Goal: Task Accomplishment & Management: Manage account settings

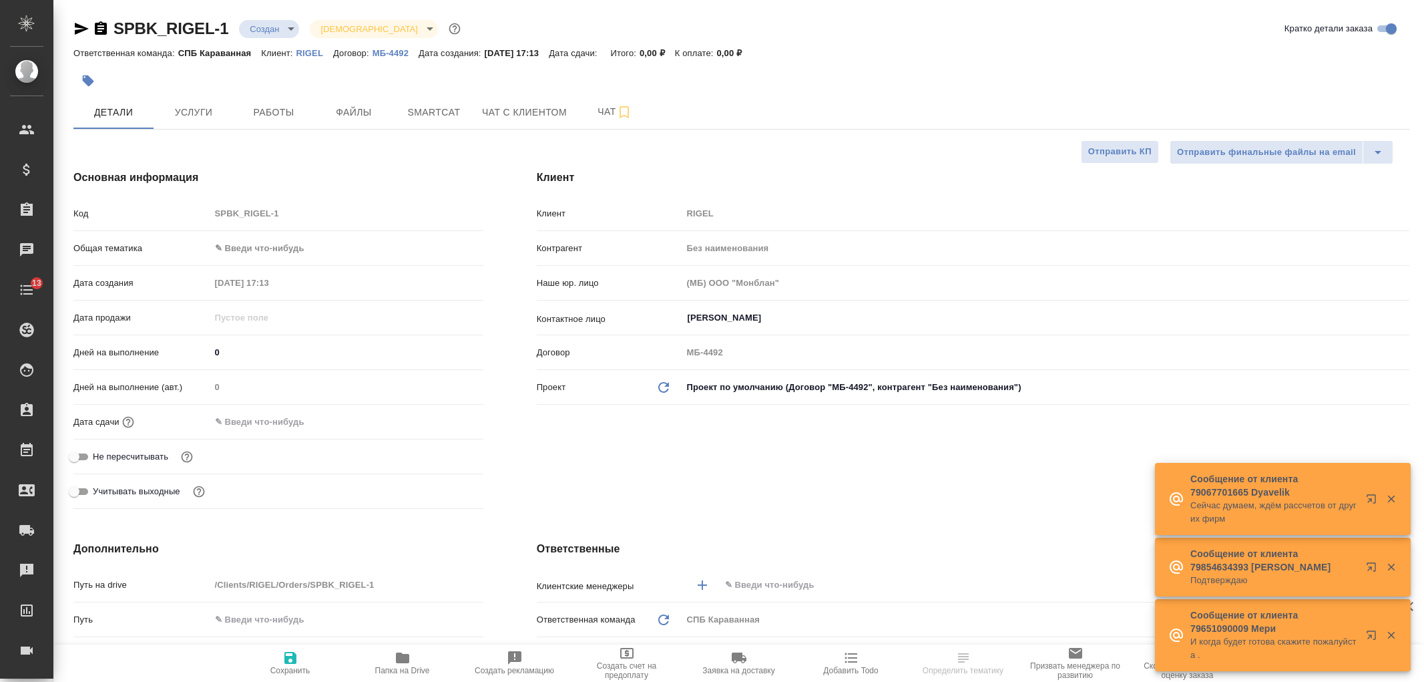
select select "RU"
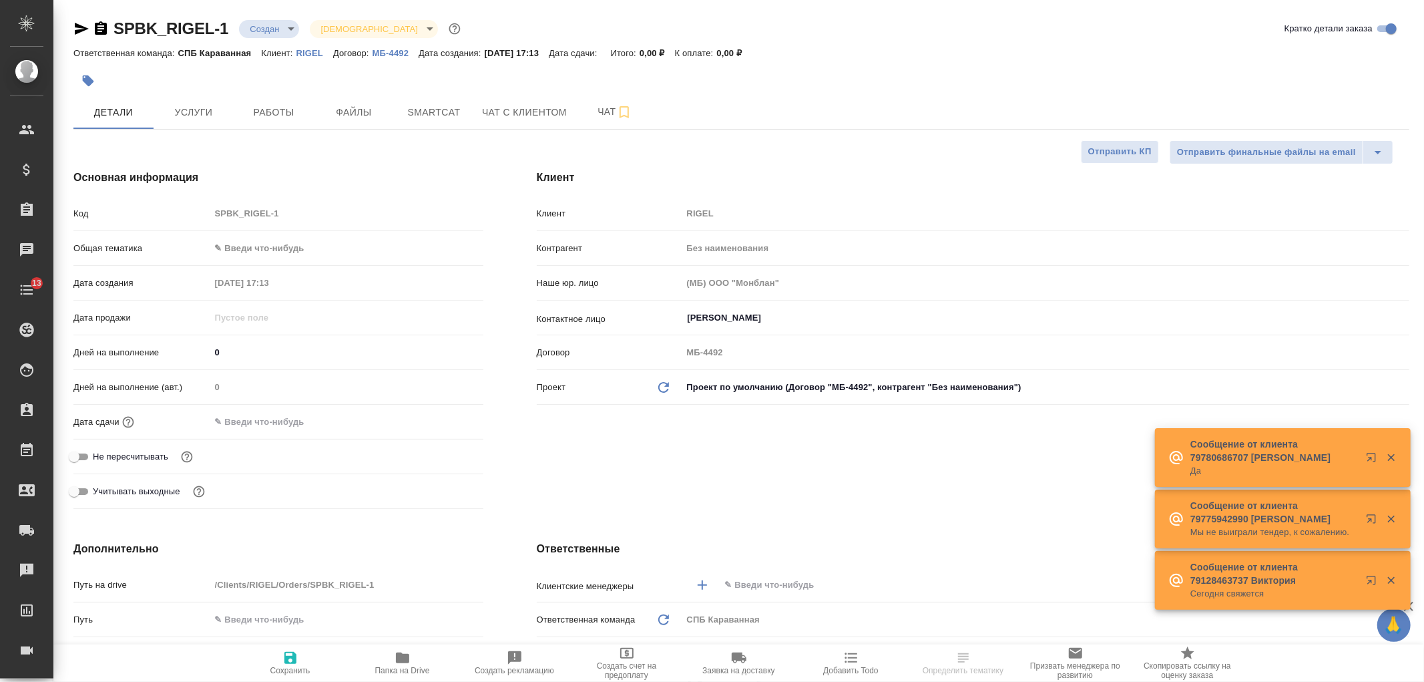
click at [684, 459] on div "Клиент Клиент RIGEL Контрагент Без наименования Наше юр. лицо (МБ) ООО "Монблан…" at bounding box center [973, 342] width 926 height 398
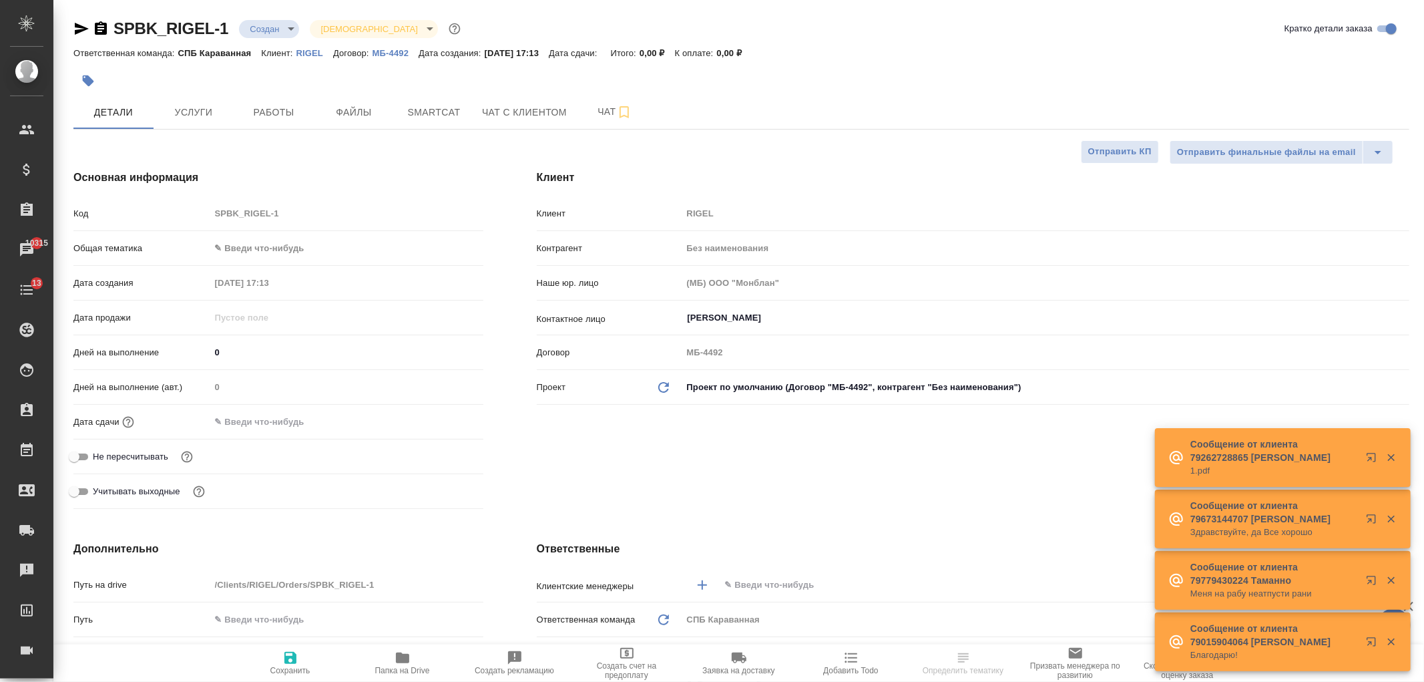
click at [307, 49] on p "RIGEL" at bounding box center [314, 53] width 37 height 10
select select "RU"
type textarea "x"
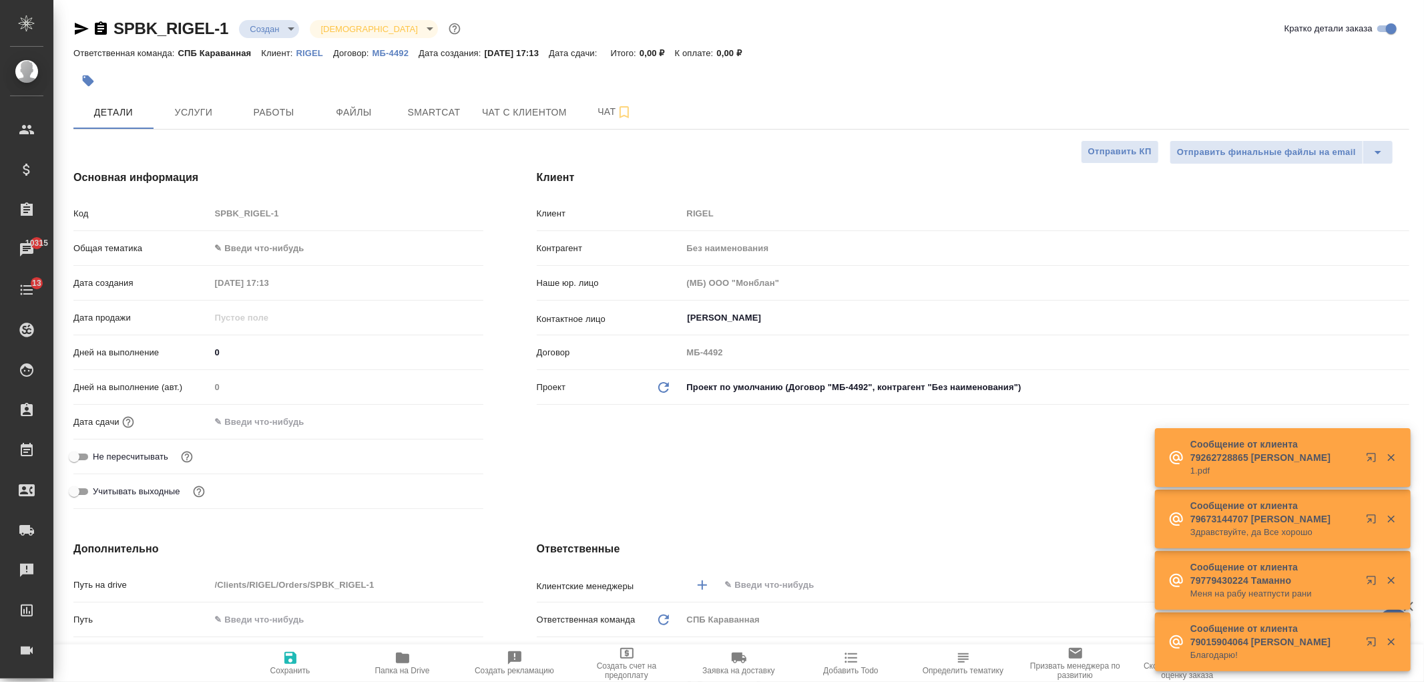
click at [671, 477] on div "Клиент Клиент RIGEL Контрагент Без наименования Наше юр. лицо (МБ) ООО "Монблан…" at bounding box center [973, 342] width 926 height 398
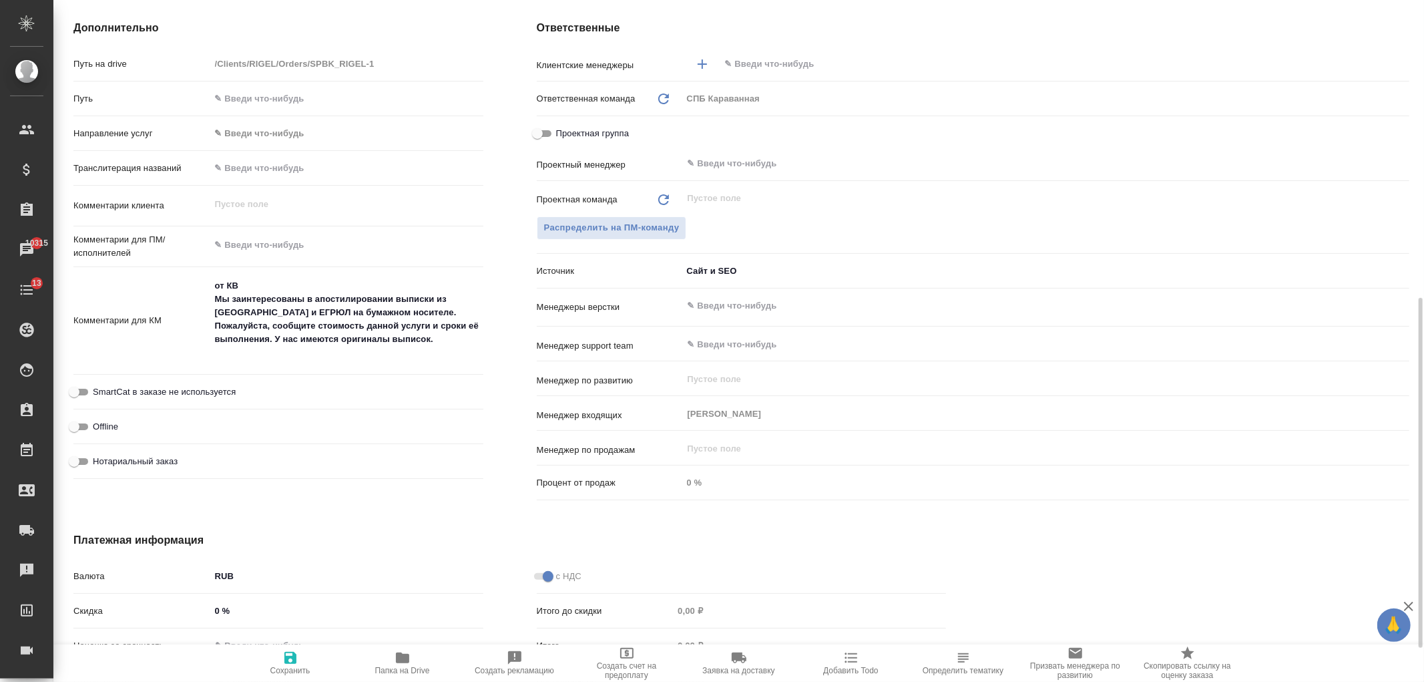
scroll to position [541, 0]
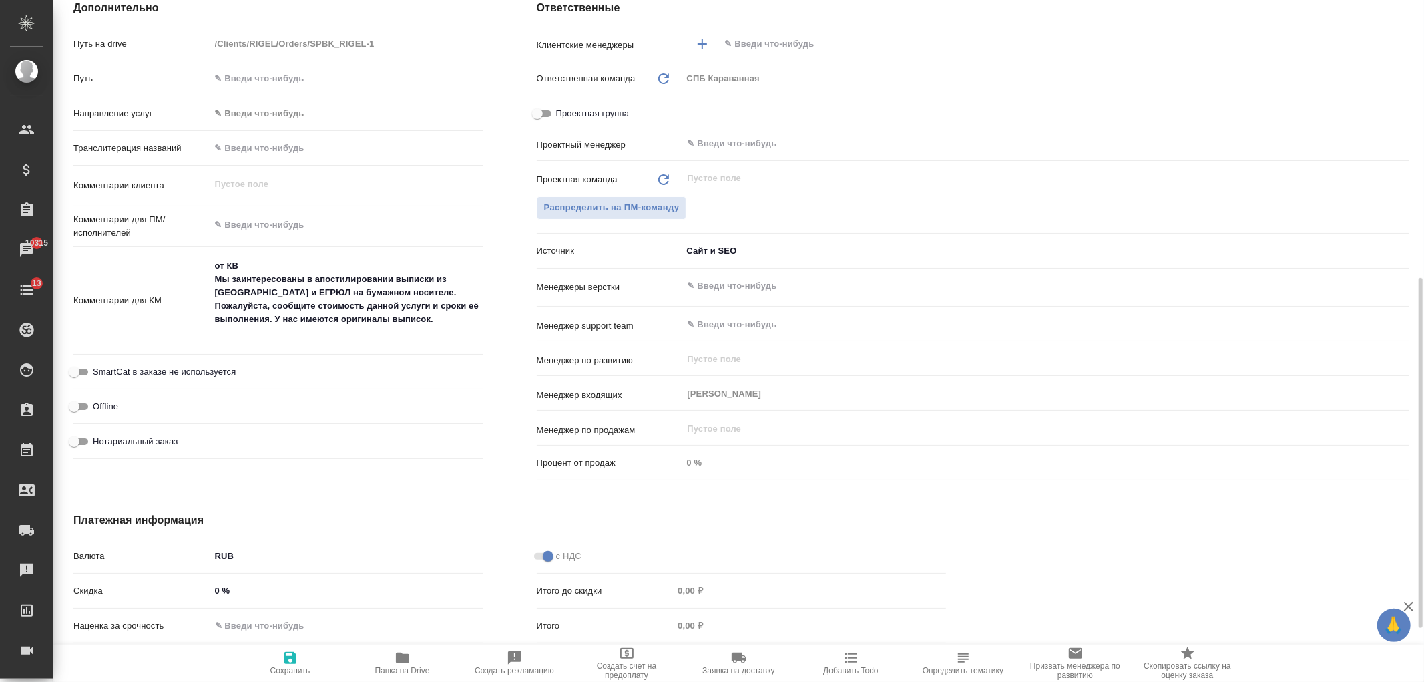
type textarea "x"
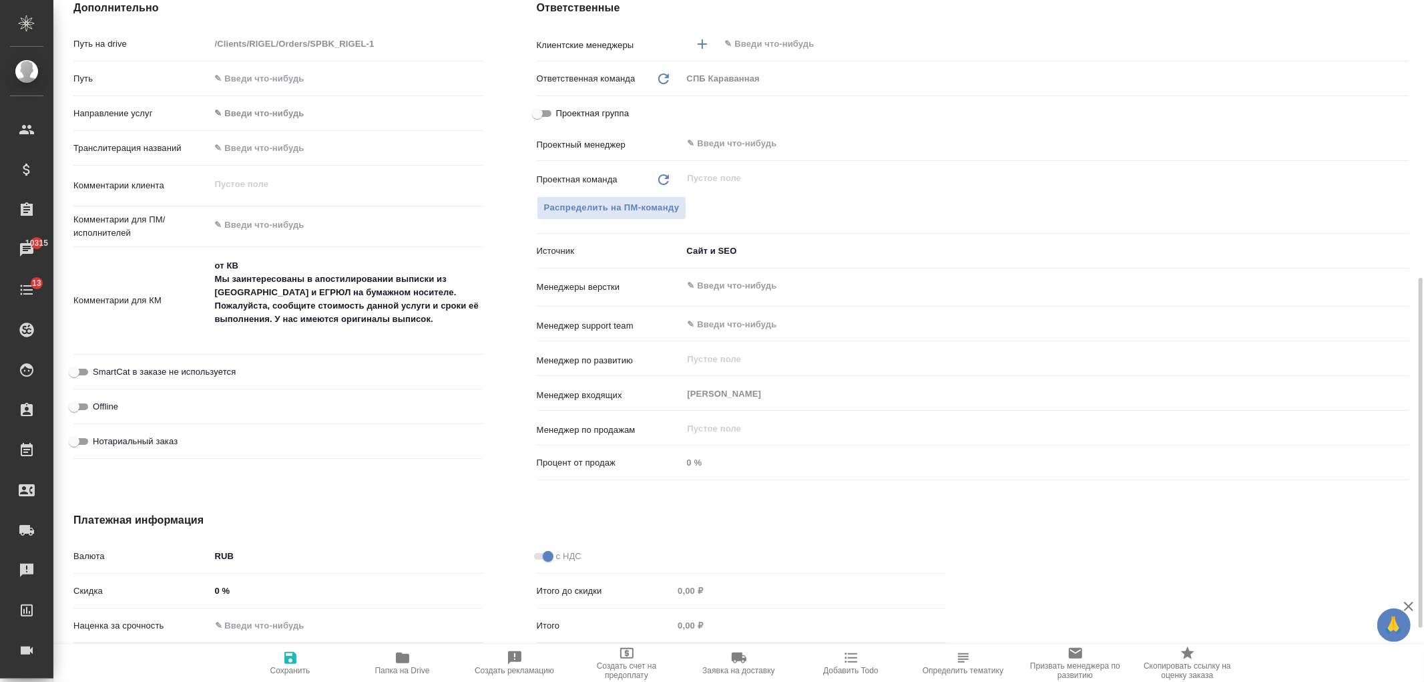
type textarea "x"
click at [708, 523] on div "с НДС Итого до скидки 0,00 ₽ Итого 0,00 ₽ Предоплачено 0 RUB К оплате 0,00 ₽ Оп…" at bounding box center [741, 648] width 463 height 262
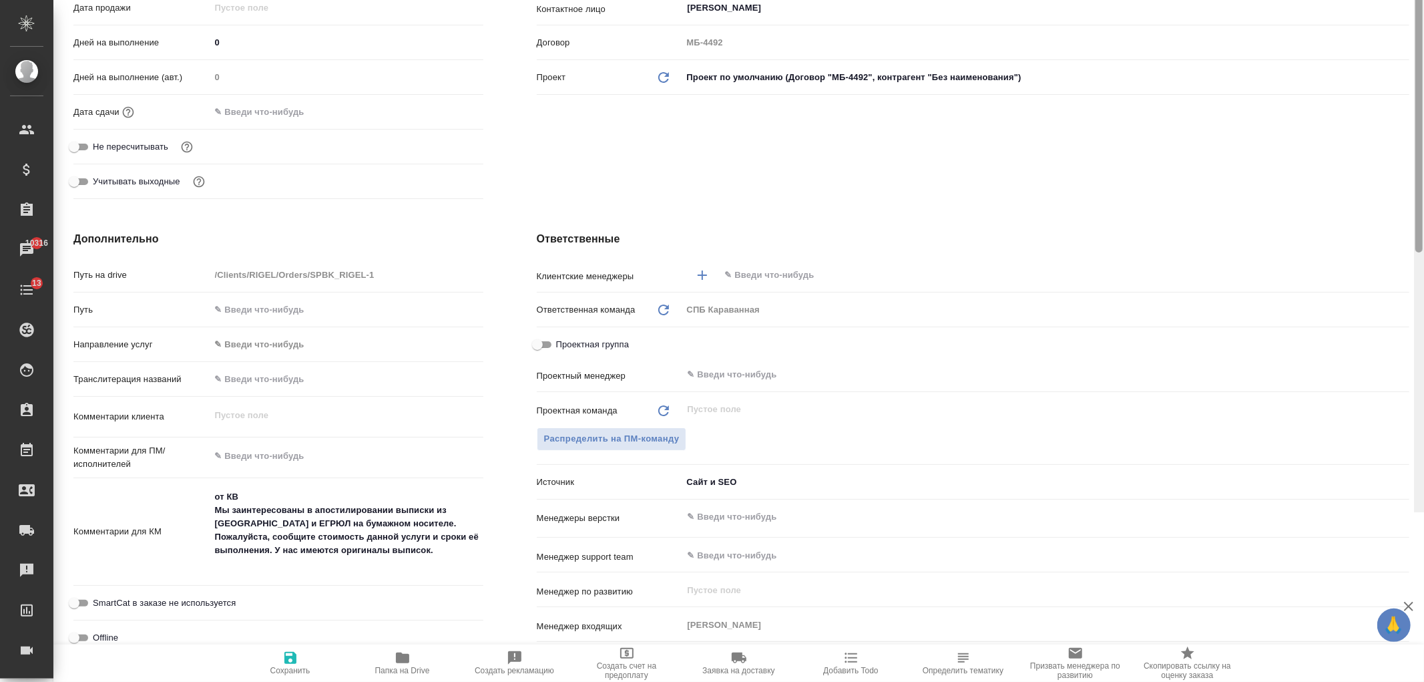
scroll to position [0, 0]
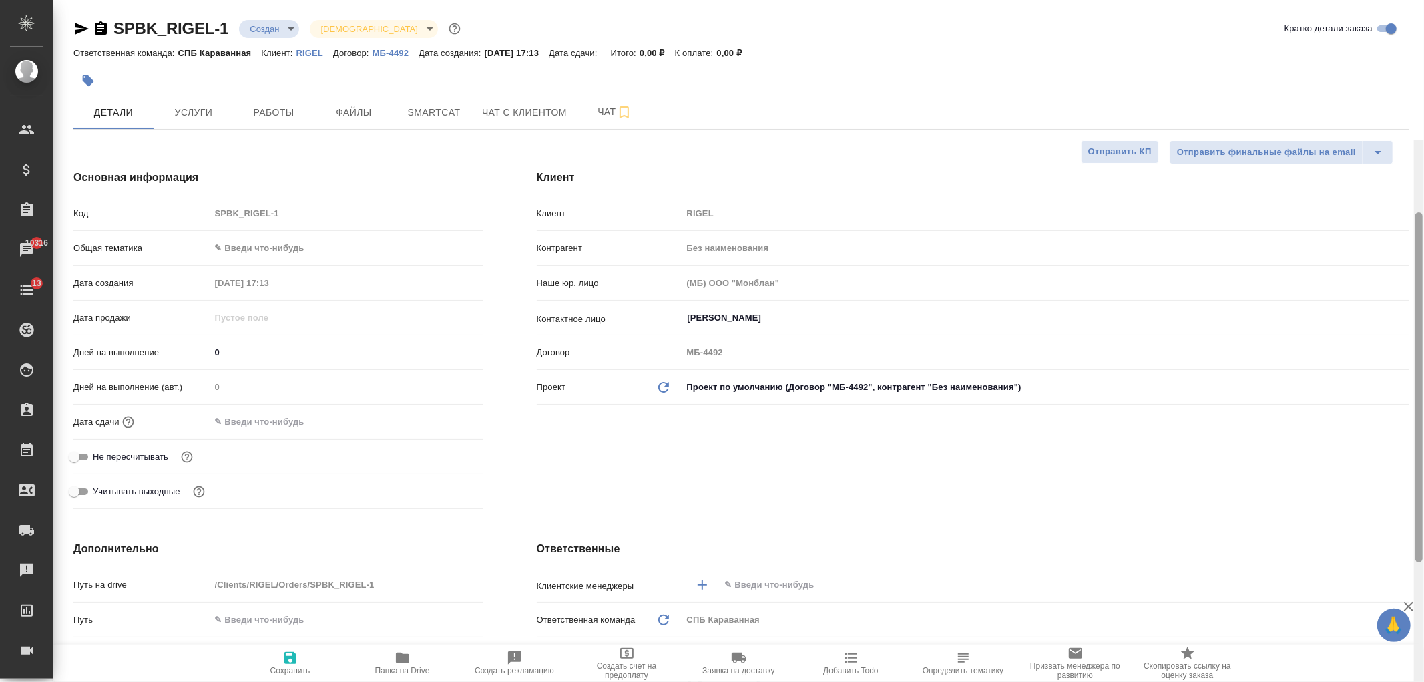
drag, startPoint x: 1420, startPoint y: 142, endPoint x: 1423, endPoint y: 17, distance: 124.2
click at [1424, 140] on div at bounding box center [1419, 481] width 10 height 682
type textarea "x"
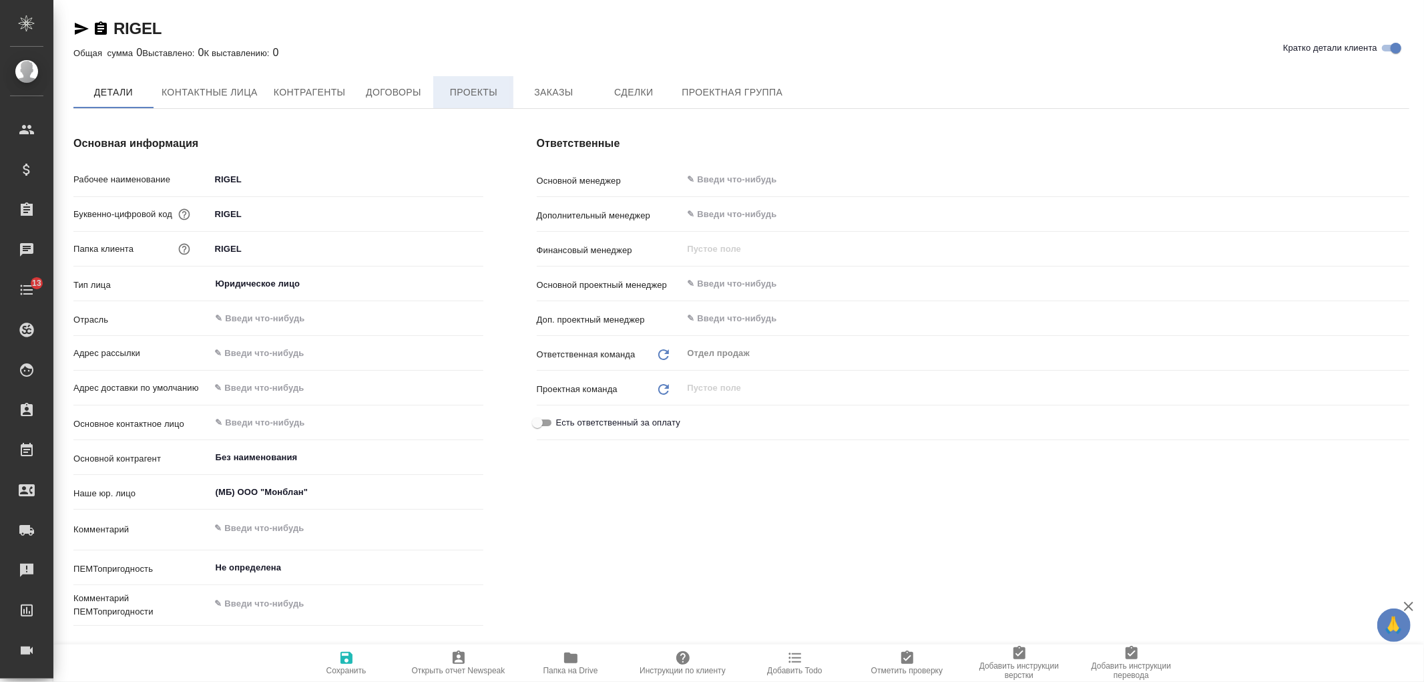
type textarea "x"
click at [536, 92] on span "Заказы" at bounding box center [553, 93] width 64 height 17
type textarea "x"
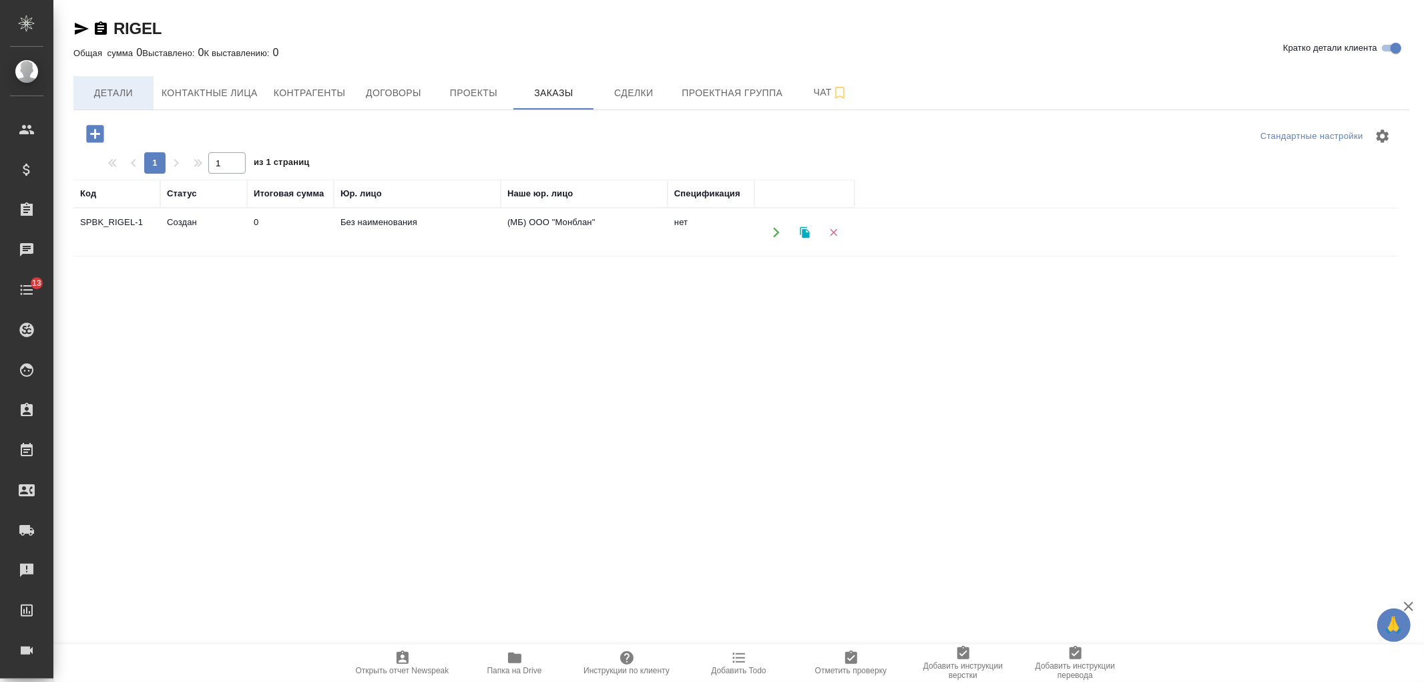
click at [97, 99] on span "Детали" at bounding box center [113, 93] width 64 height 17
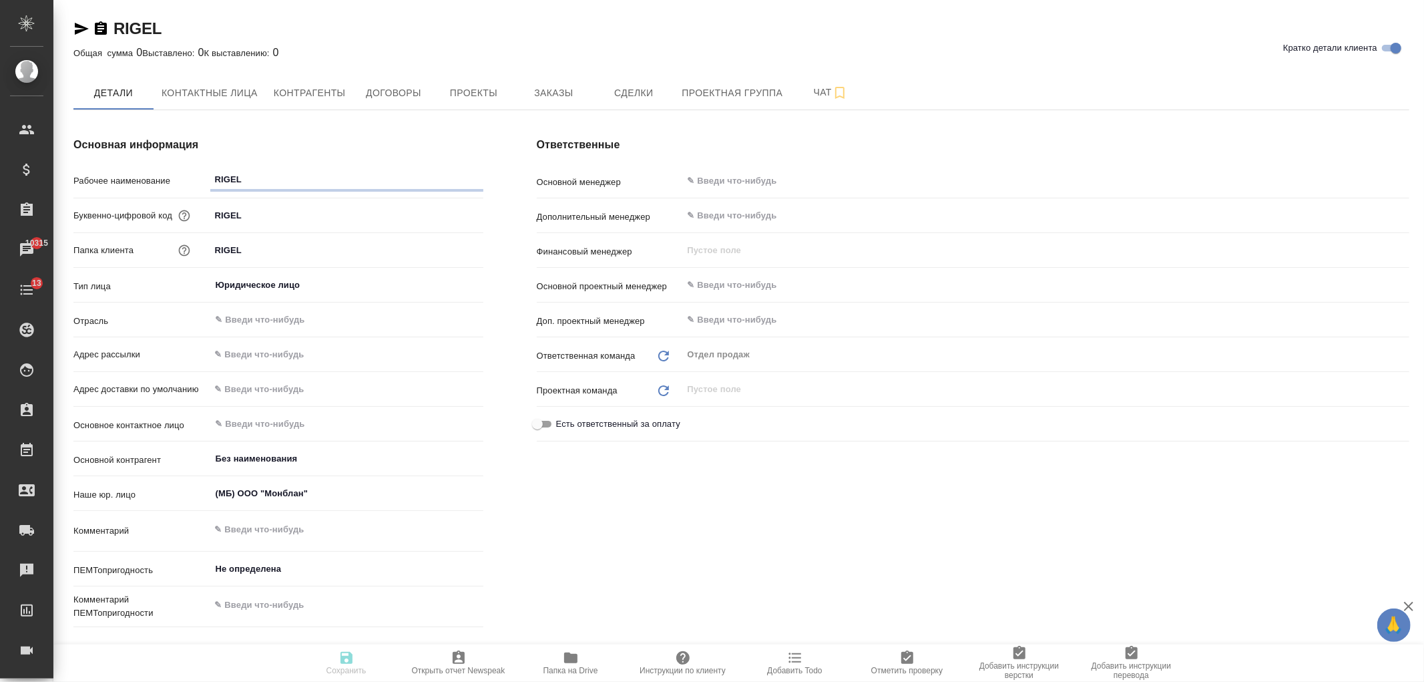
type textarea "x"
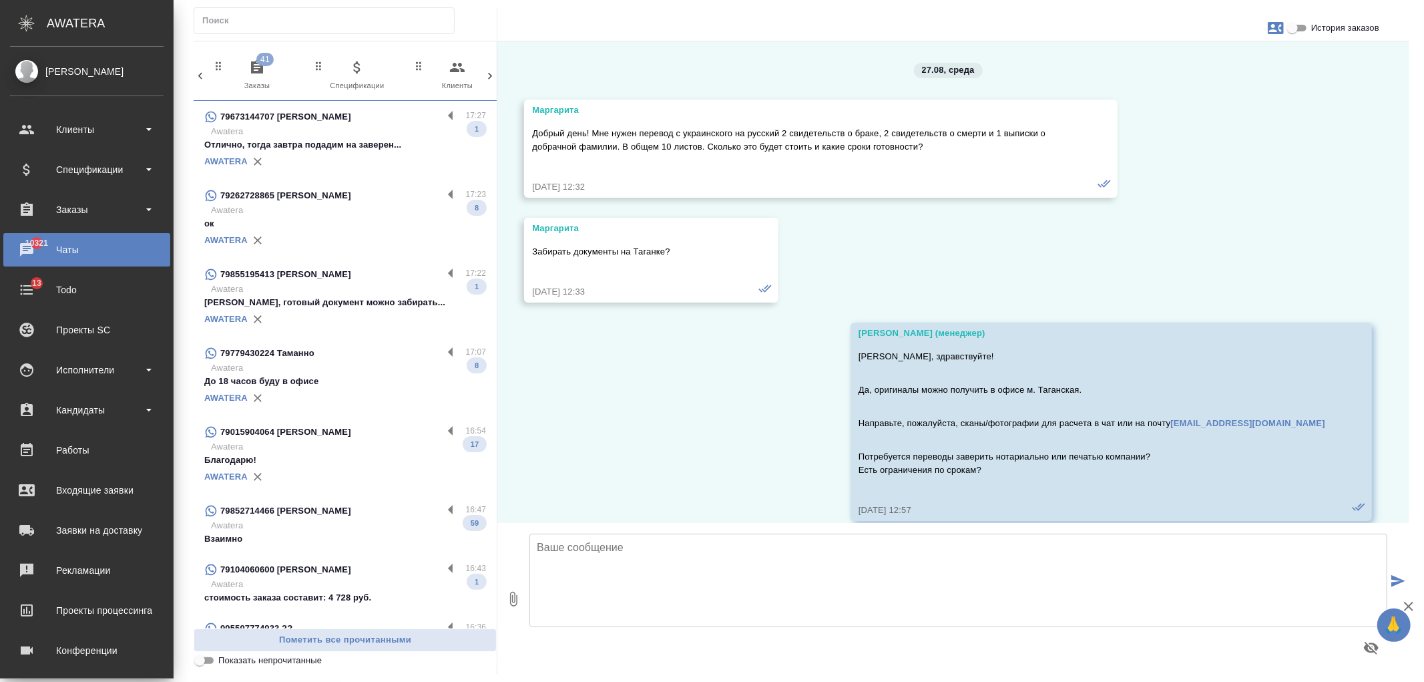
scroll to position [10368, 0]
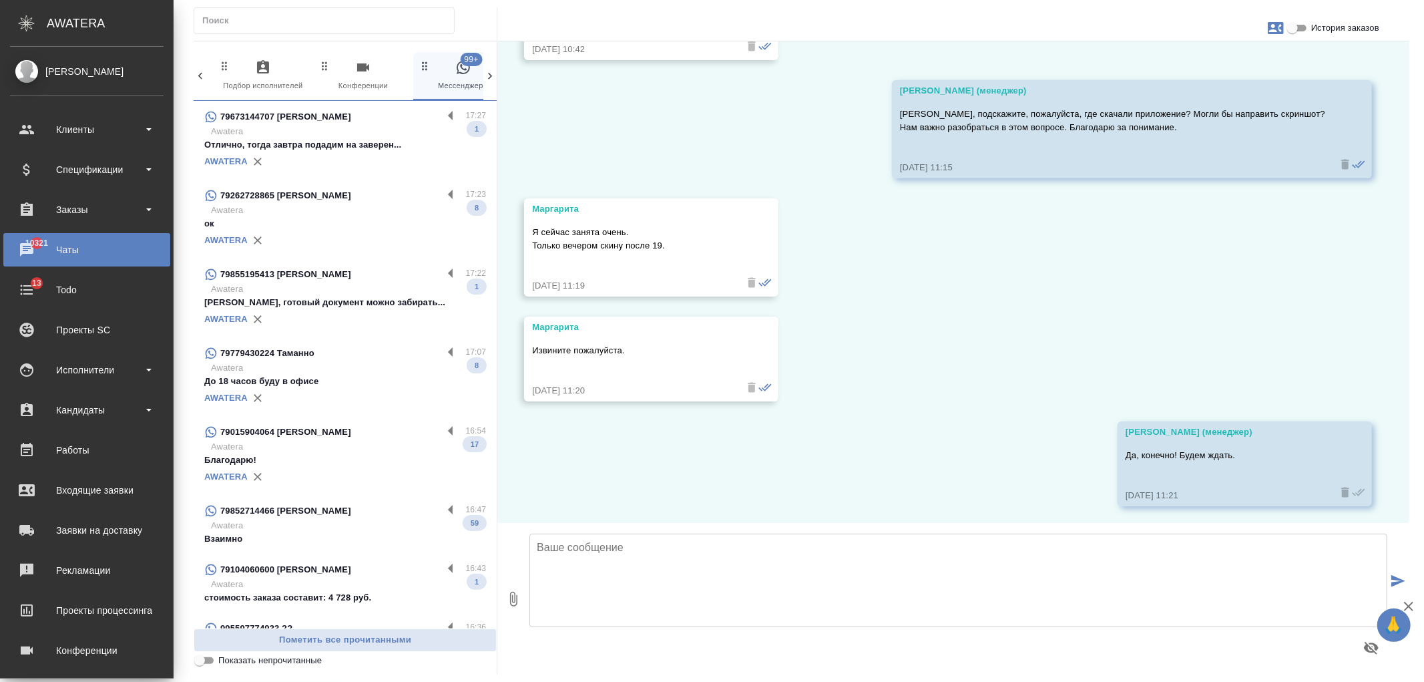
click at [104, 227] on ul "Клиенты Спецификации Заказы 10321 Чаты 13 Todo Проекты SC Исполнители Кандидаты…" at bounding box center [87, 406] width 174 height 601
click at [103, 209] on div "Заказы" at bounding box center [87, 210] width 154 height 20
